Goal: Task Accomplishment & Management: Use online tool/utility

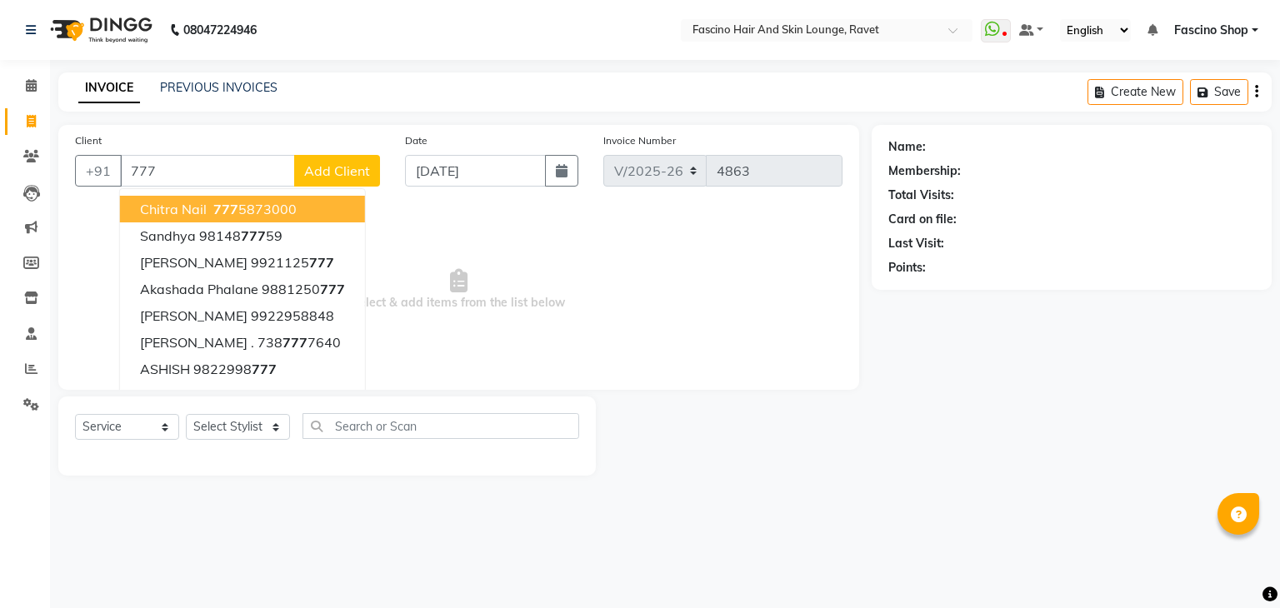
select select "5190"
select select "service"
click at [23, 362] on span at bounding box center [31, 369] width 29 height 19
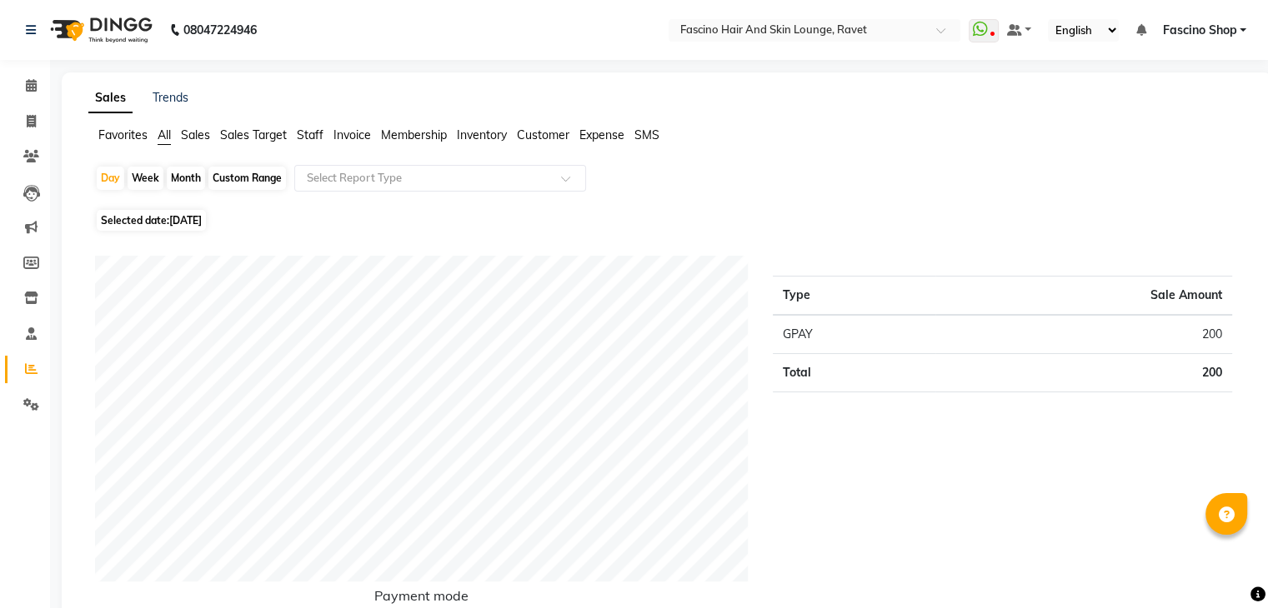
click at [184, 176] on div "Month" at bounding box center [186, 178] width 38 height 23
select select "9"
select select "2025"
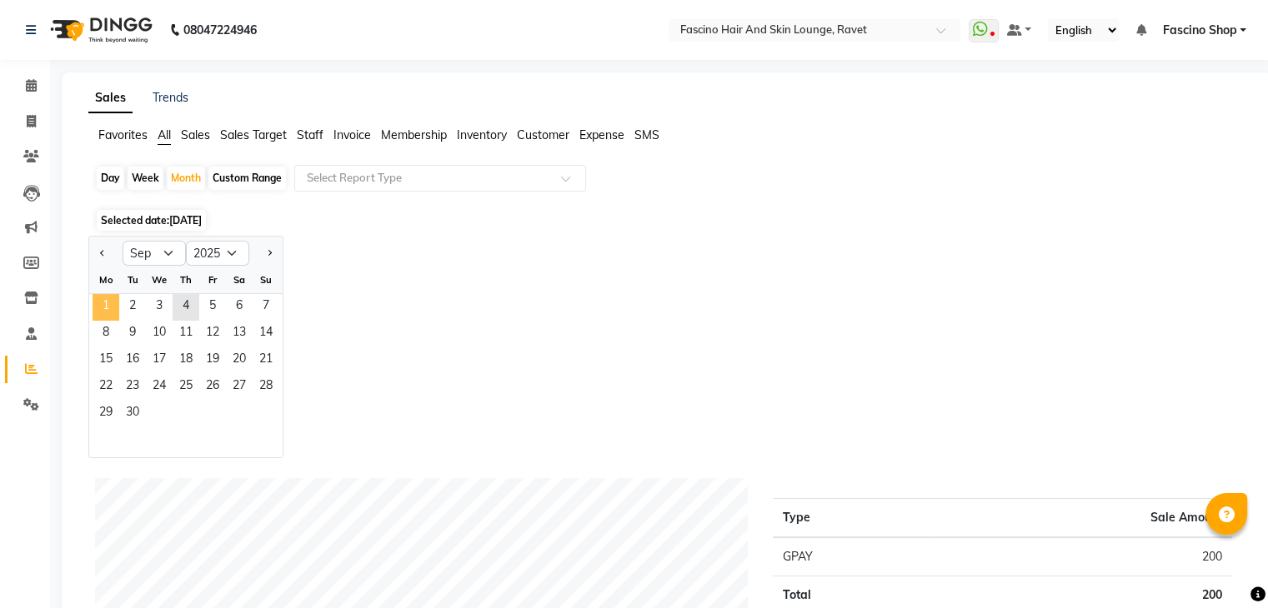
click at [111, 299] on span "1" at bounding box center [106, 307] width 27 height 27
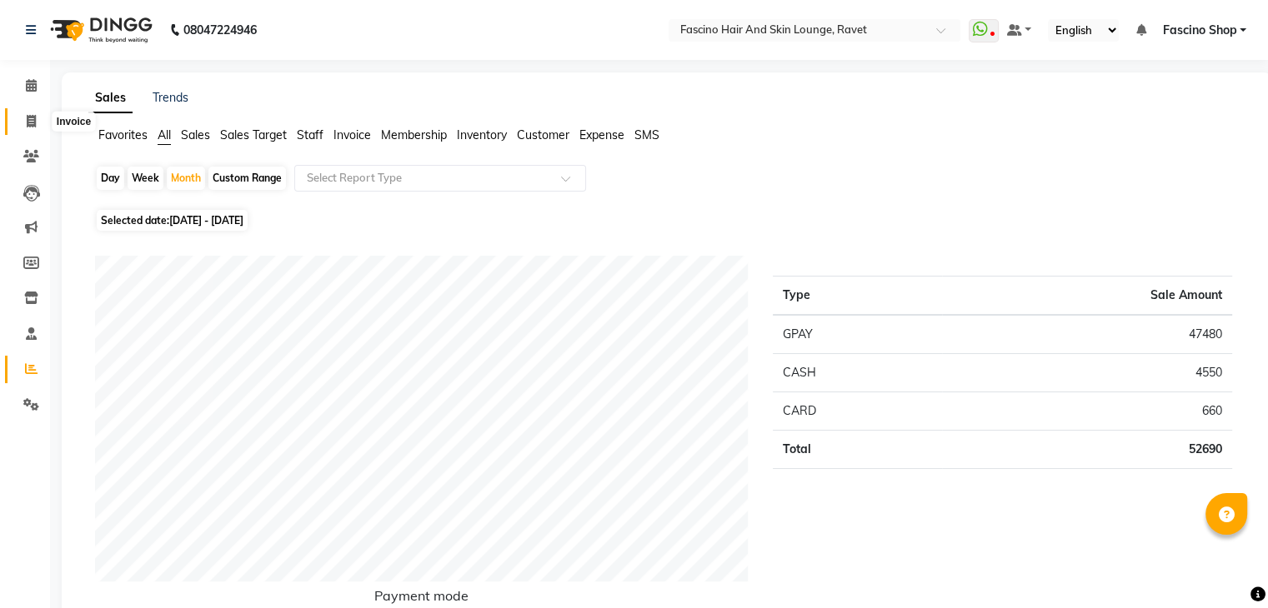
click at [22, 122] on span at bounding box center [31, 122] width 29 height 19
select select "5190"
select select "service"
